Goal: Find specific fact: Find contact information

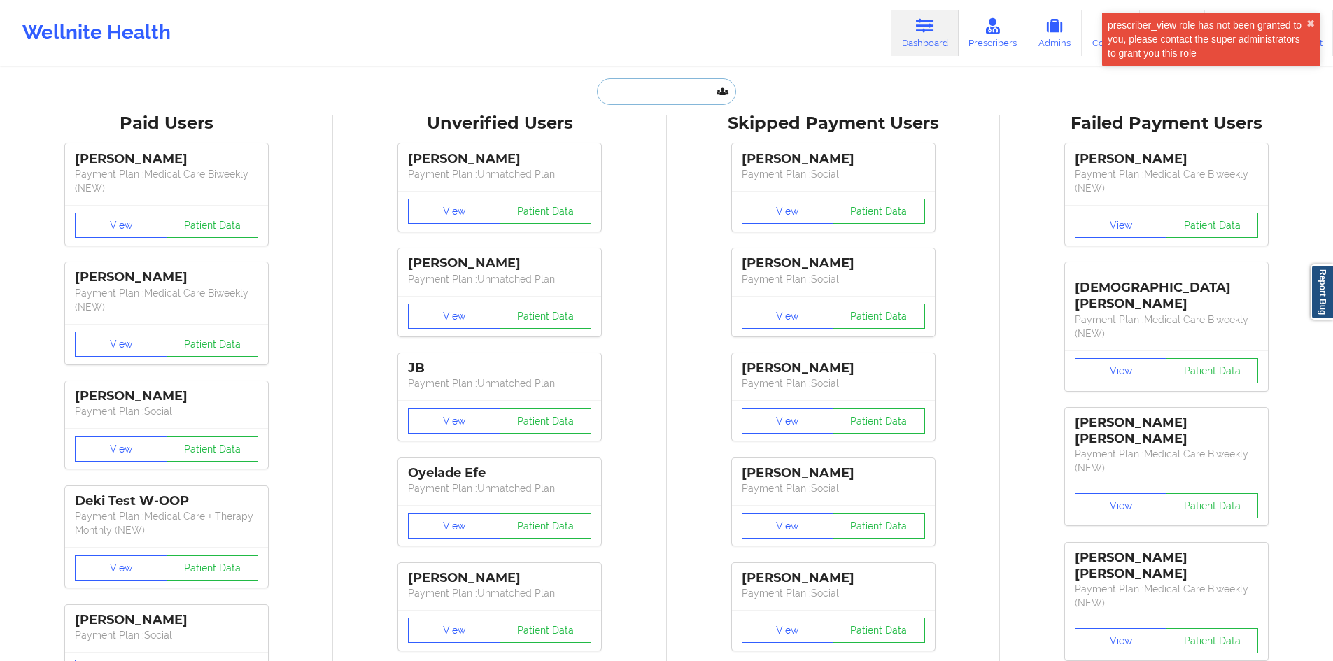
click at [680, 98] on input "text" at bounding box center [666, 91] width 139 height 27
paste input "[EMAIL_ADDRESS][DOMAIN_NAME]"
type input "[EMAIL_ADDRESS][DOMAIN_NAME]"
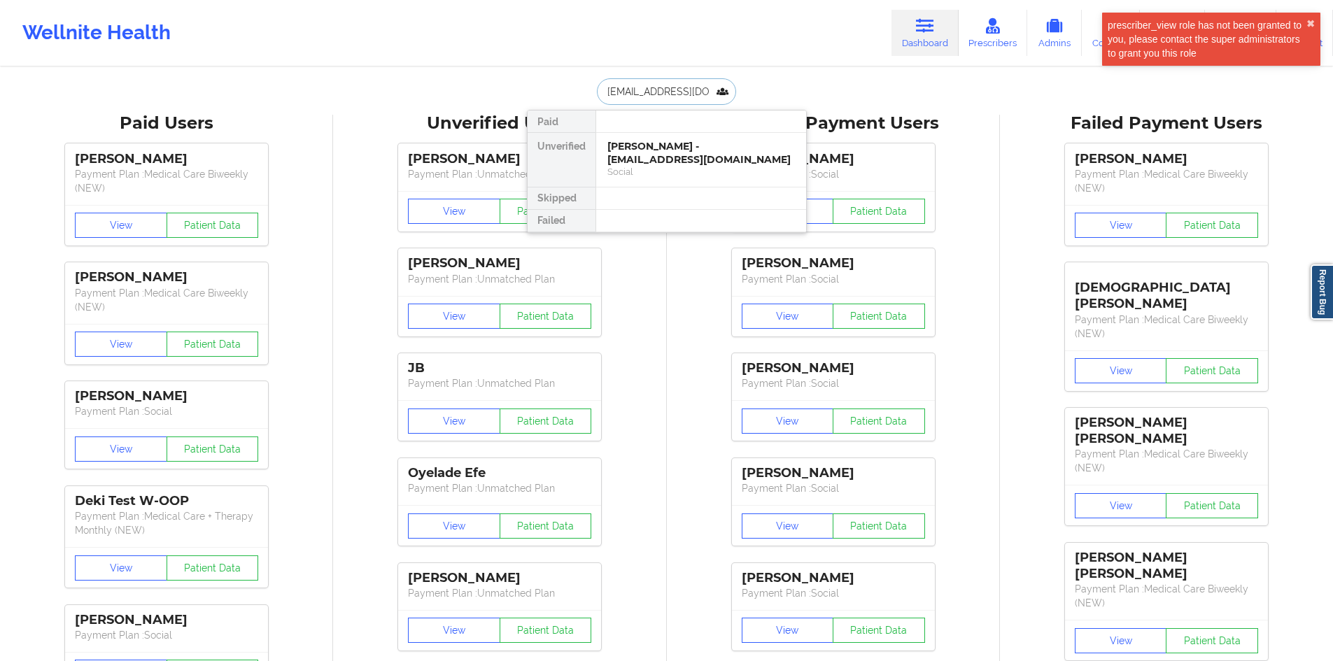
scroll to position [0, 17]
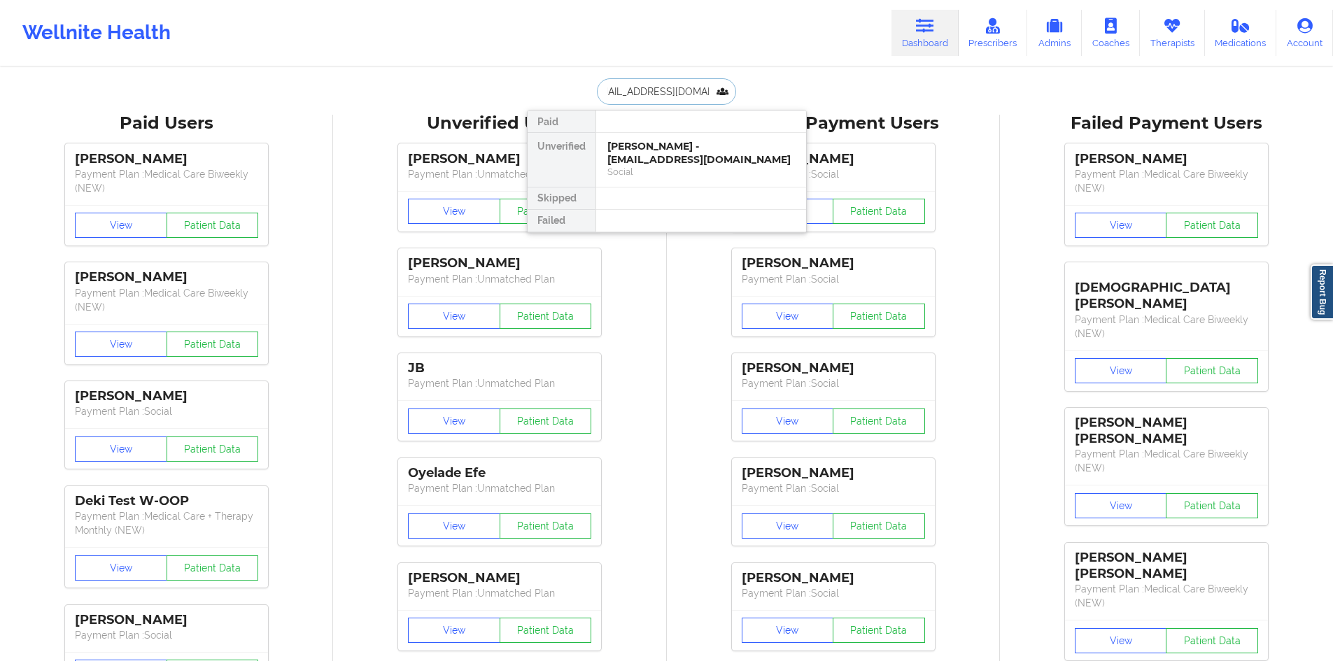
click at [681, 148] on div "[PERSON_NAME] - [EMAIL_ADDRESS][DOMAIN_NAME]" at bounding box center [702, 153] width 188 height 26
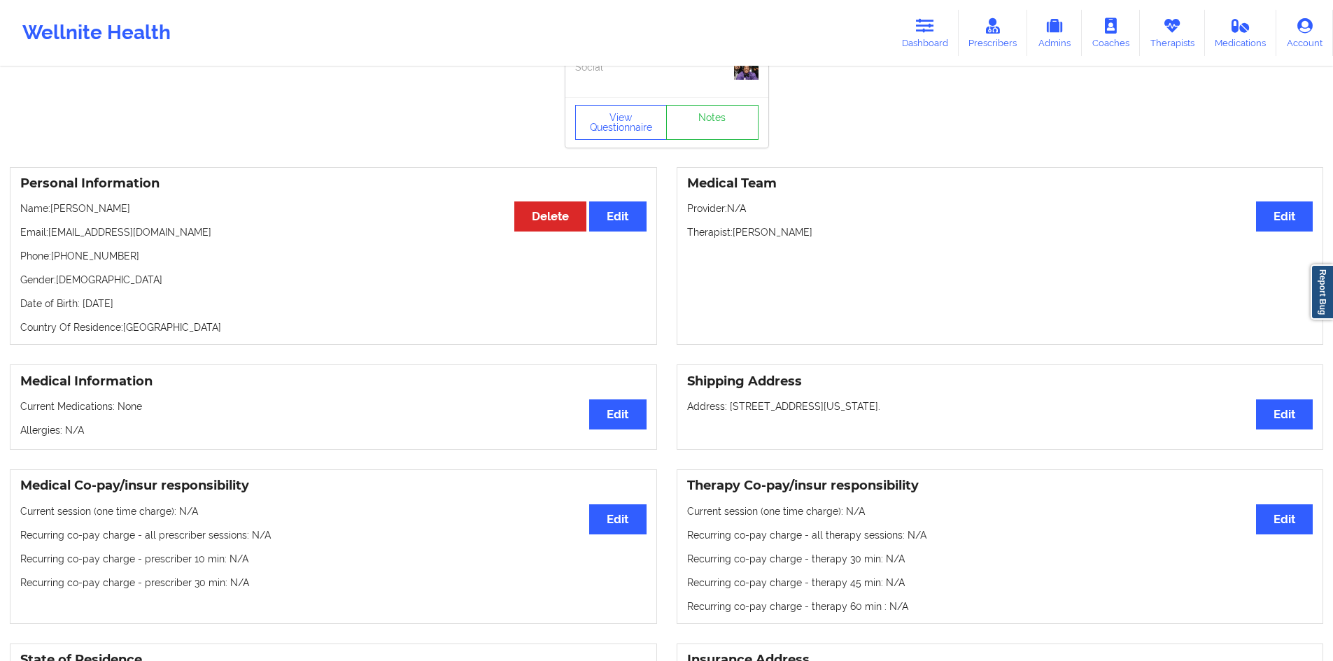
scroll to position [36, 0]
drag, startPoint x: 140, startPoint y: 253, endPoint x: 46, endPoint y: 259, distance: 94.0
click at [46, 259] on p "Phone: [PHONE_NUMBER]" at bounding box center [333, 257] width 626 height 14
copy p "e: [PHONE_NUMBER]"
click at [63, 260] on p "Phone: [PHONE_NUMBER]" at bounding box center [333, 257] width 626 height 14
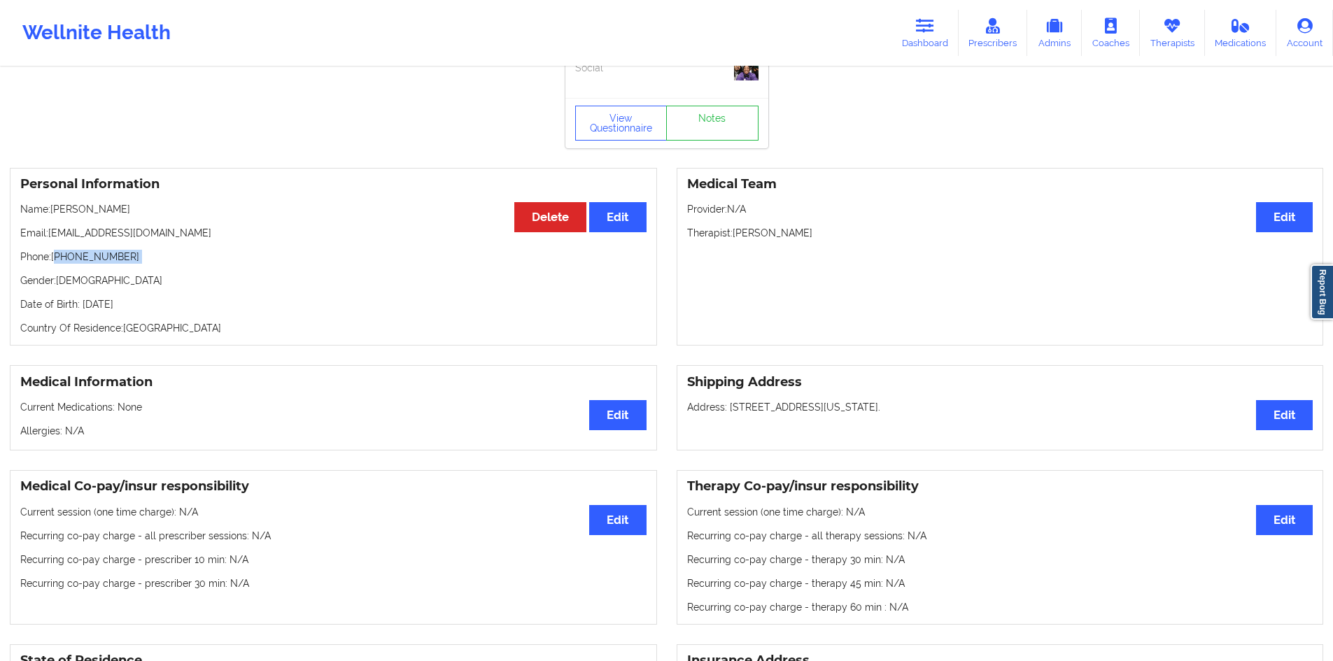
drag, startPoint x: 63, startPoint y: 260, endPoint x: 130, endPoint y: 261, distance: 67.2
click at [130, 261] on p "Phone: [PHONE_NUMBER]" at bounding box center [333, 257] width 626 height 14
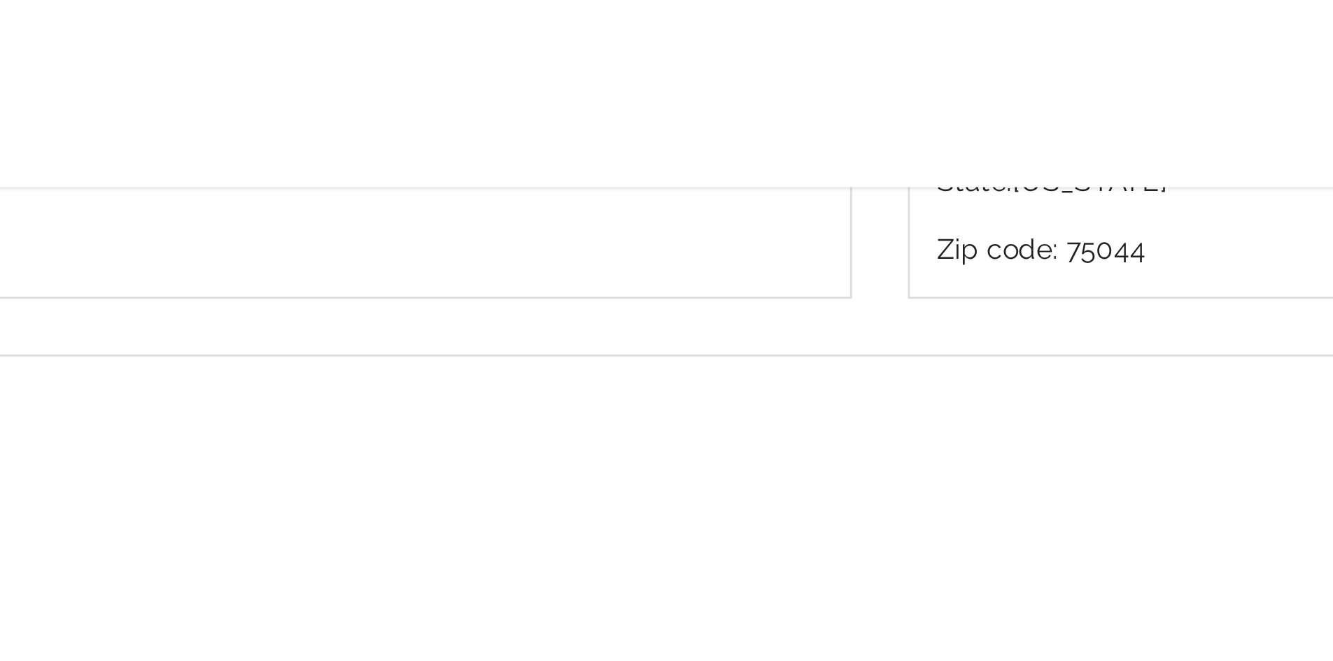
scroll to position [701, 0]
drag, startPoint x: 500, startPoint y: 391, endPoint x: 466, endPoint y: 111, distance: 282.1
click at [466, 111] on div "State of Residence Edit State: [US_STATE] Insurance Address Street address: [ST…" at bounding box center [666, 44] width 1333 height 150
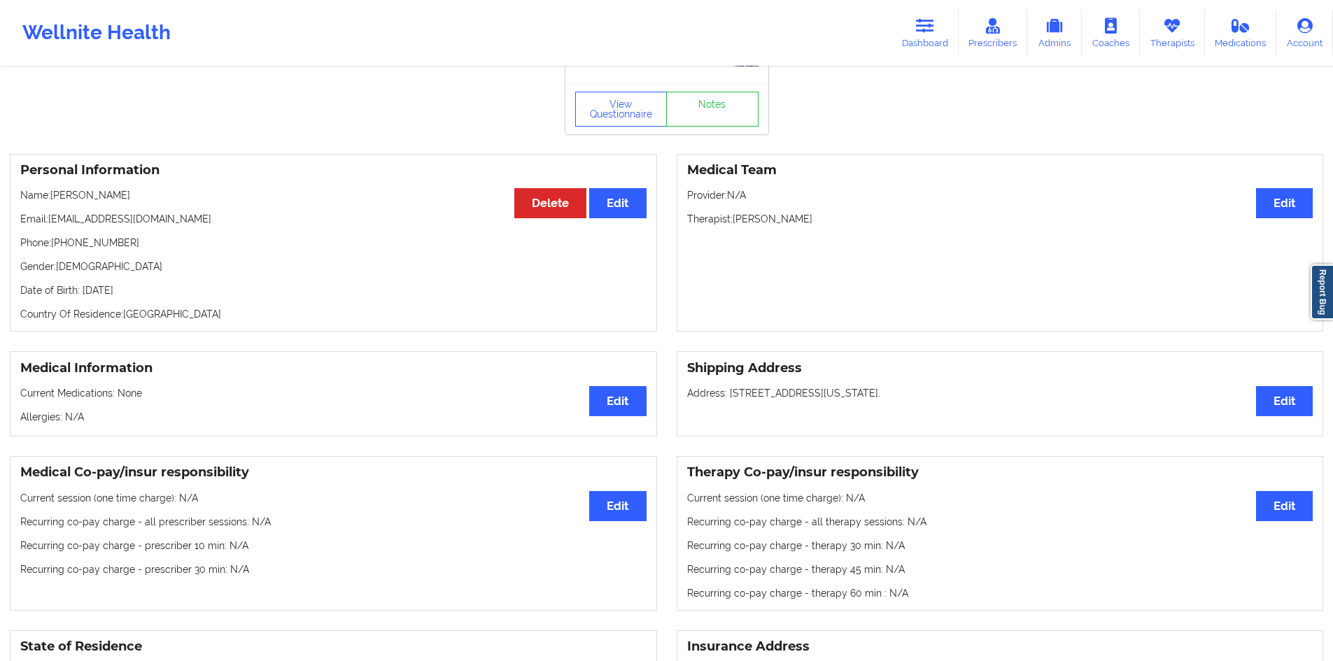
scroll to position [0, 0]
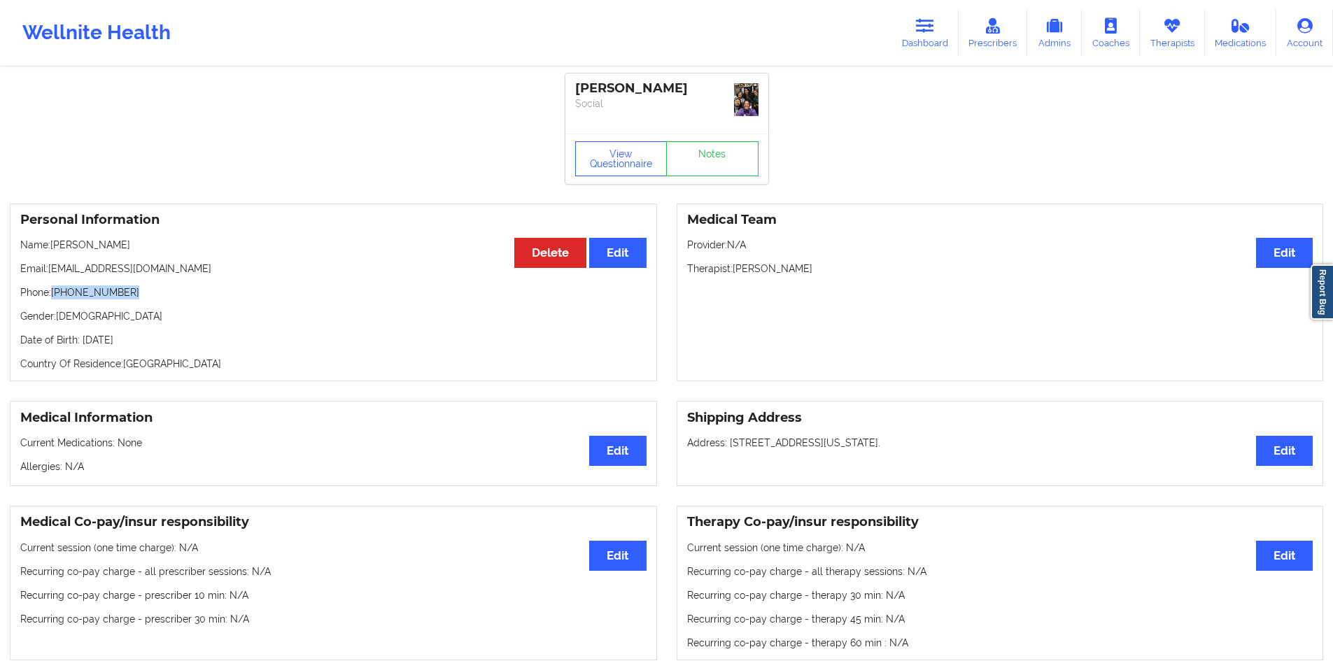
drag, startPoint x: 134, startPoint y: 292, endPoint x: 50, endPoint y: 286, distance: 83.5
click at [50, 286] on p "Phone: [PHONE_NUMBER]" at bounding box center [333, 293] width 626 height 14
click at [67, 295] on p "Phone: [PHONE_NUMBER]" at bounding box center [333, 293] width 626 height 14
drag, startPoint x: 67, startPoint y: 295, endPoint x: 135, endPoint y: 288, distance: 68.3
click at [135, 288] on p "Phone: [PHONE_NUMBER]" at bounding box center [333, 293] width 626 height 14
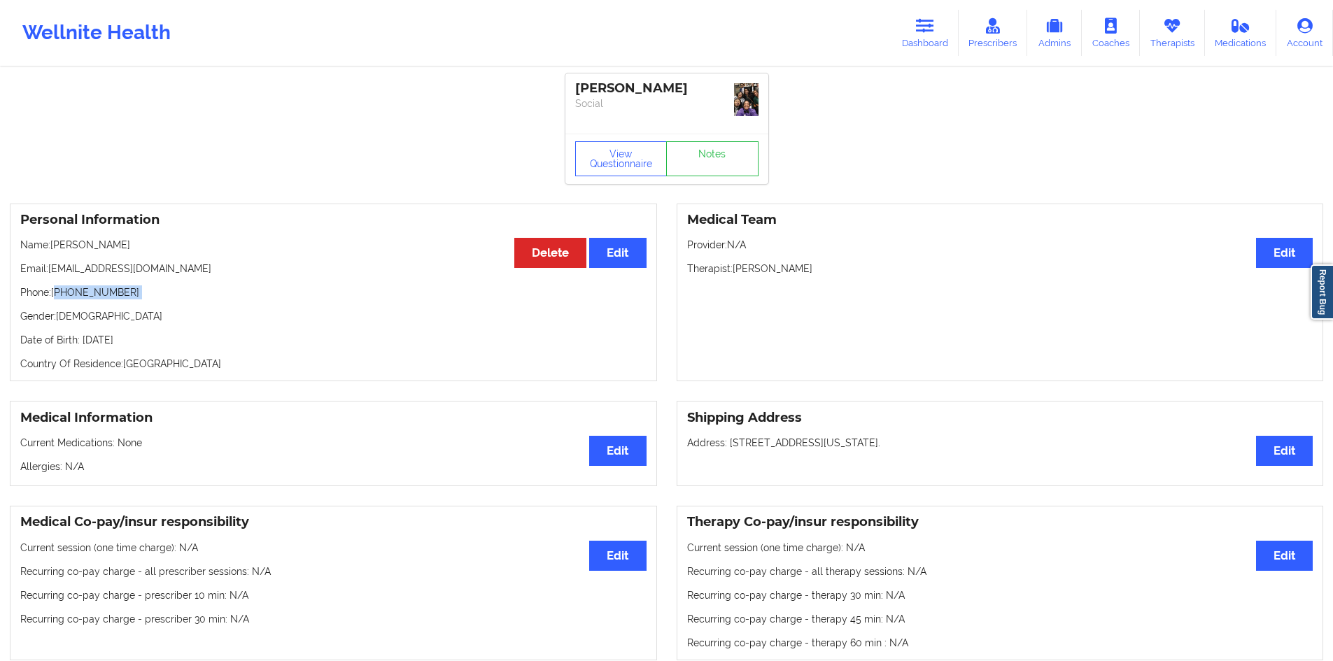
click at [135, 288] on p "Phone: [PHONE_NUMBER]" at bounding box center [333, 293] width 626 height 14
click at [743, 106] on img at bounding box center [746, 99] width 24 height 33
drag, startPoint x: 134, startPoint y: 286, endPoint x: 50, endPoint y: 286, distance: 84.0
click at [50, 286] on p "Phone: [PHONE_NUMBER]" at bounding box center [333, 293] width 626 height 14
click at [61, 287] on p "Phone: [PHONE_NUMBER]" at bounding box center [333, 293] width 626 height 14
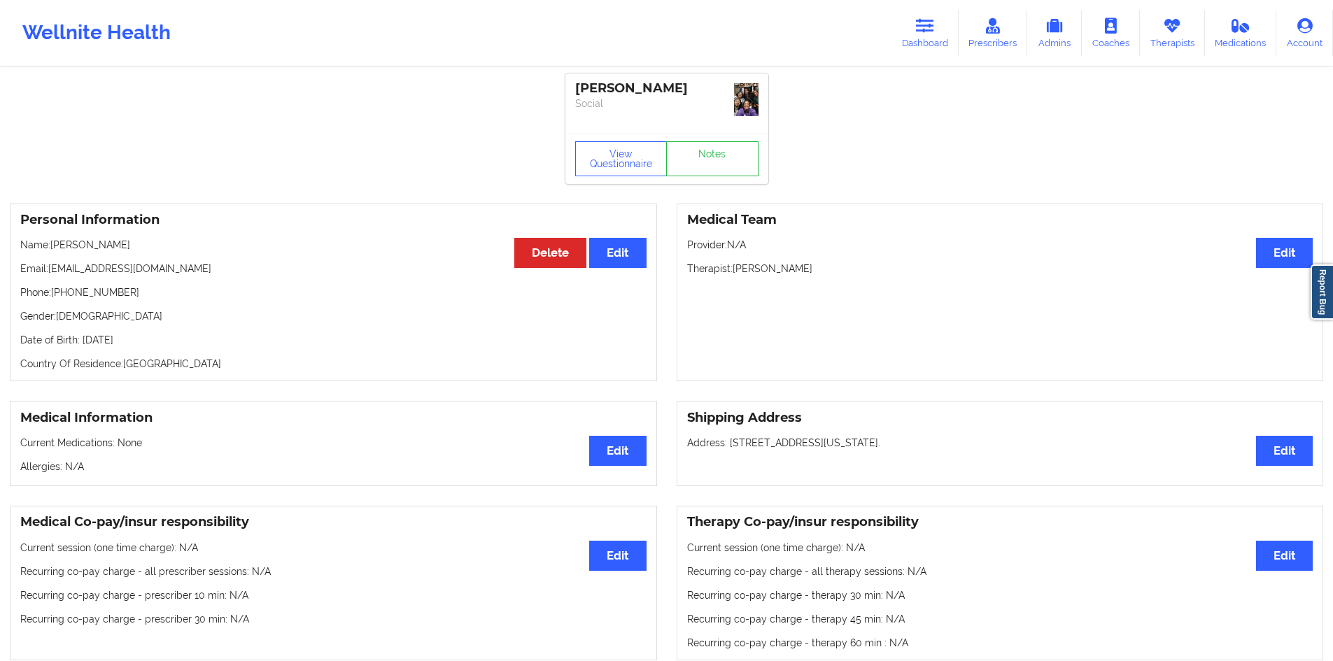
drag, startPoint x: 911, startPoint y: 28, endPoint x: 854, endPoint y: 55, distance: 62.6
click at [911, 28] on link "Dashboard" at bounding box center [925, 33] width 67 height 46
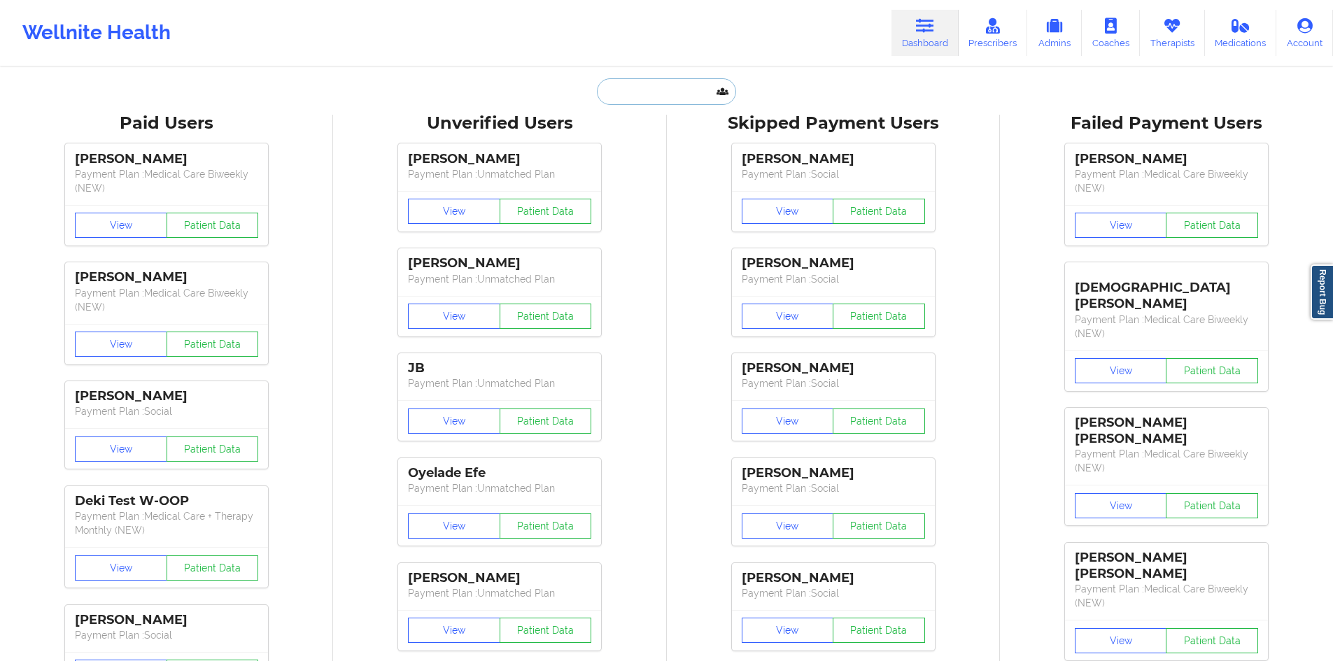
click at [668, 87] on input "text" at bounding box center [666, 91] width 139 height 27
click at [637, 88] on input "[PERSON_NAME]" at bounding box center [666, 91] width 139 height 27
click at [636, 88] on input "[PERSON_NAME]" at bounding box center [666, 91] width 139 height 27
paste input "text"
click at [680, 92] on input "[PERSON_NAME]" at bounding box center [666, 91] width 139 height 27
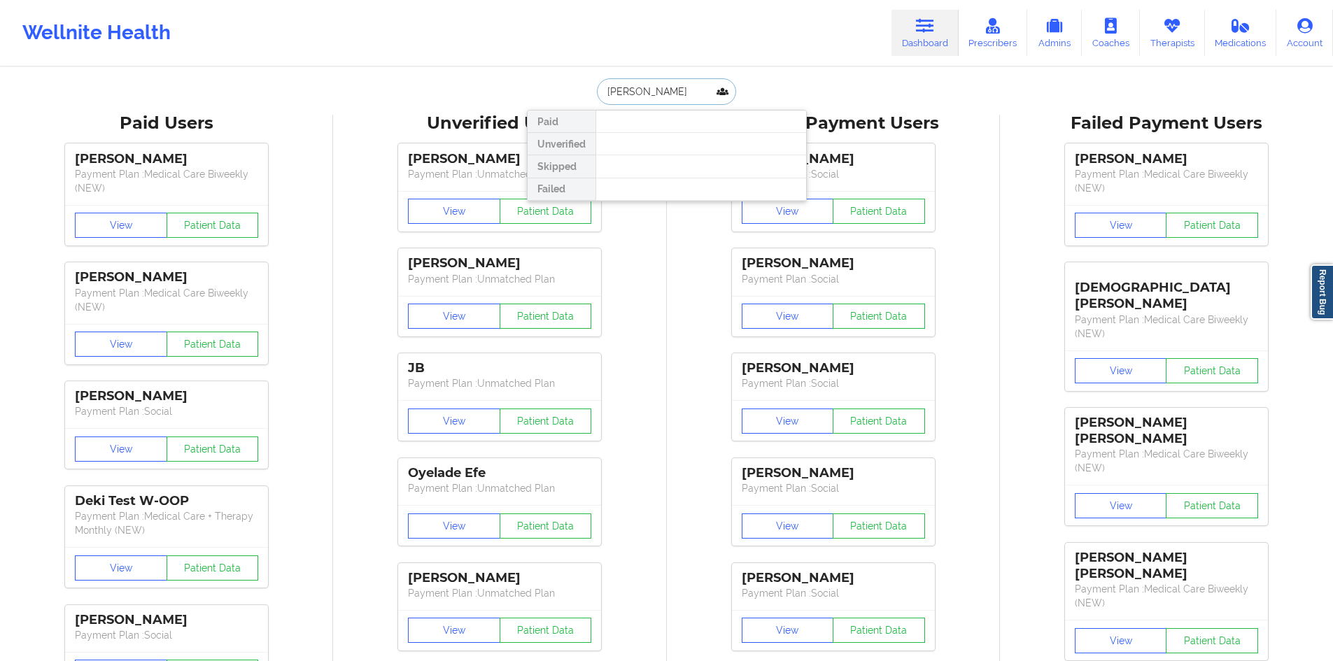
click at [680, 92] on input "[PERSON_NAME]" at bounding box center [666, 91] width 139 height 27
click at [670, 94] on input "[PERSON_NAME]" at bounding box center [666, 91] width 139 height 27
type input "[PERSON_NAME]"
